Goal: Information Seeking & Learning: Learn about a topic

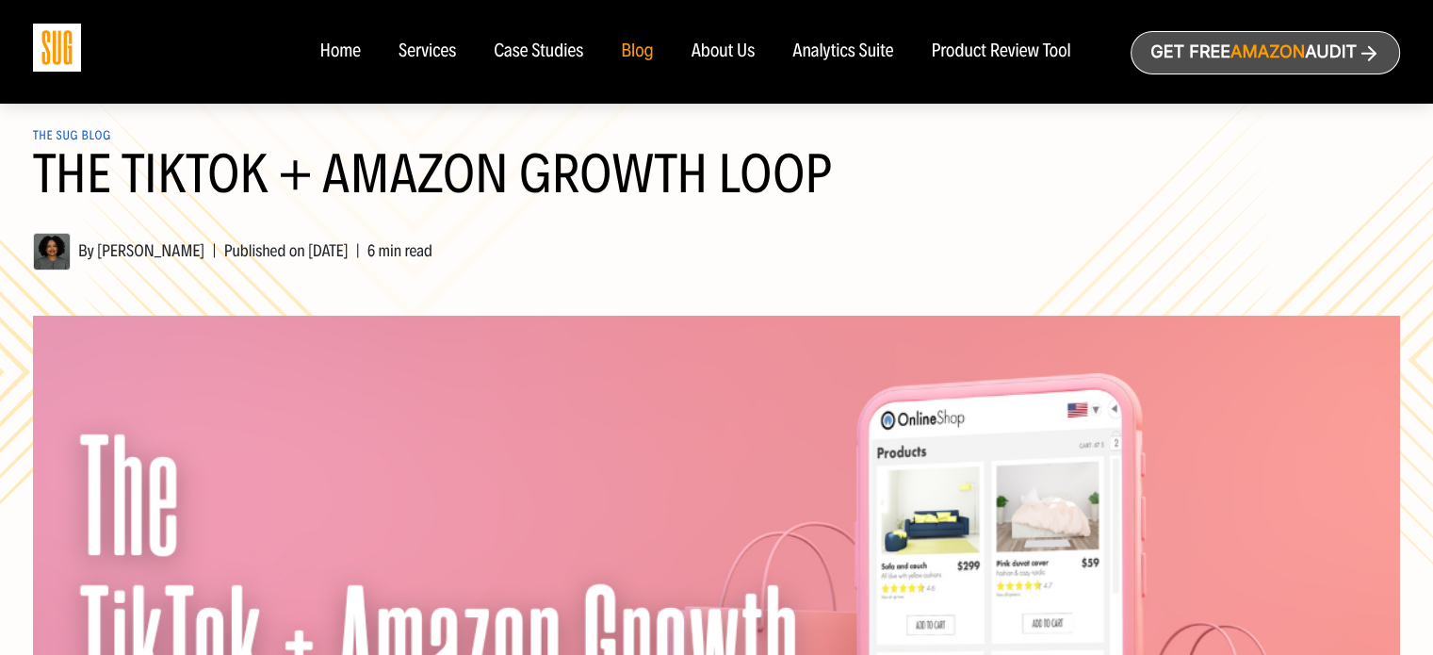
click at [38, 48] on img at bounding box center [57, 48] width 48 height 48
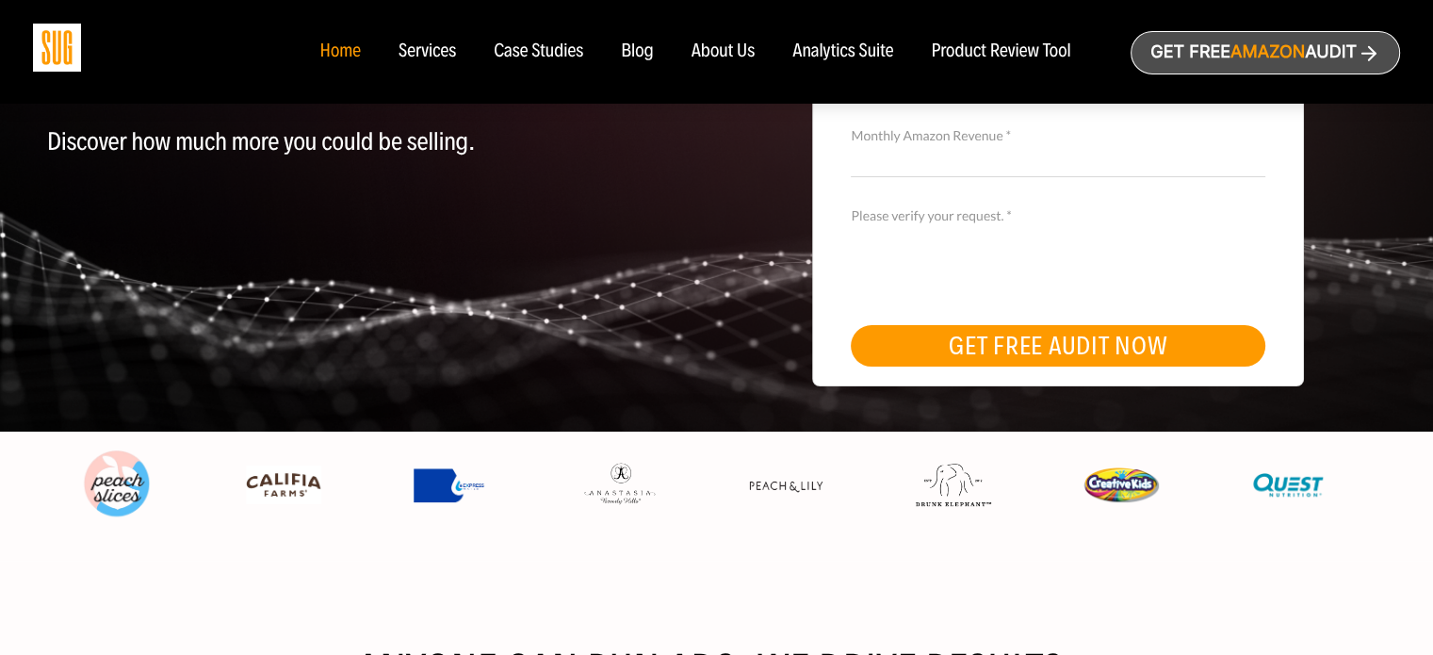
scroll to position [565, 0]
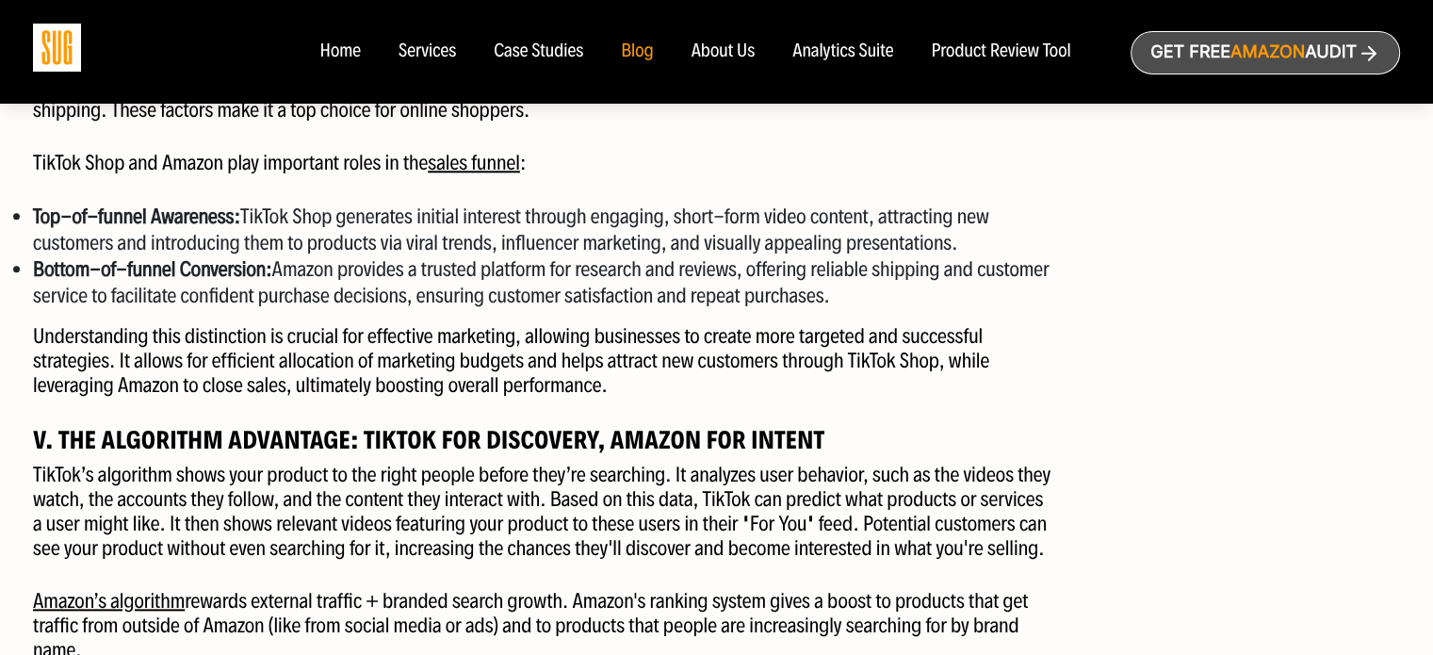
scroll to position [2167, 0]
